Goal: Task Accomplishment & Management: Use online tool/utility

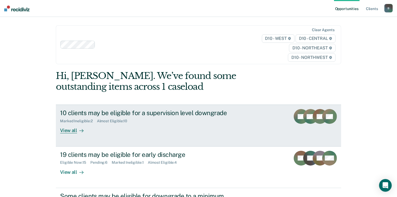
click at [64, 129] on div "View all" at bounding box center [75, 128] width 30 height 10
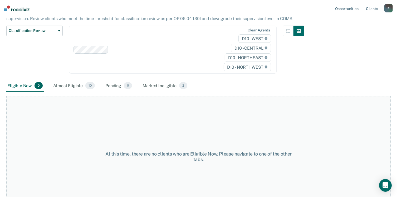
scroll to position [56, 0]
click at [63, 84] on div "Almost Eligible 10" at bounding box center [74, 85] width 44 height 12
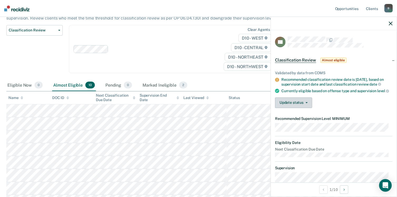
click at [306, 103] on icon "button" at bounding box center [307, 102] width 2 height 1
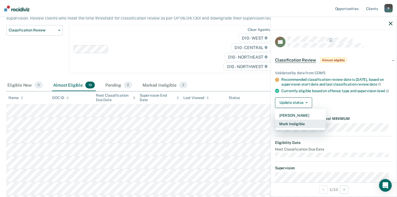
click at [294, 126] on button "Mark Ineligible" at bounding box center [300, 123] width 51 height 8
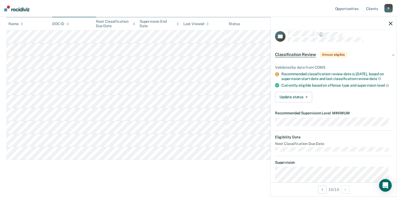
scroll to position [0, 0]
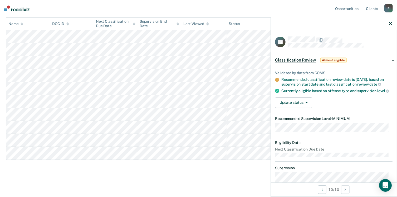
click at [391, 22] on icon "button" at bounding box center [391, 24] width 4 height 4
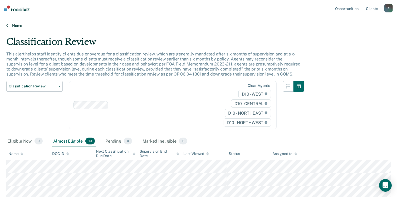
click at [7, 25] on icon at bounding box center [7, 25] width 2 height 4
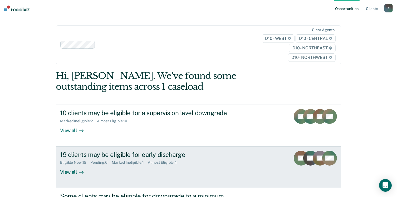
click at [62, 171] on div "View all" at bounding box center [75, 170] width 30 height 10
